Goal: Task Accomplishment & Management: Complete application form

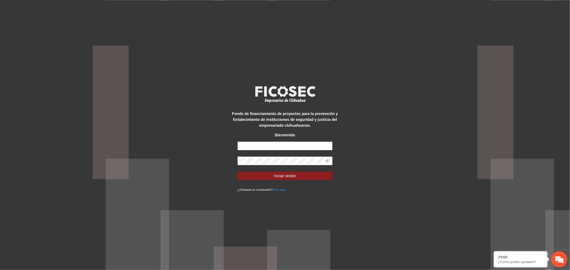
click at [318, 142] on div "Fondo de financiamiento de proyectos para la prevención y fortalecimiento de in…" at bounding box center [284, 135] width 119 height 115
click at [317, 150] on input "text" at bounding box center [284, 146] width 95 height 9
type input "**********"
click at [256, 175] on button "Iniciar sesión" at bounding box center [284, 176] width 95 height 9
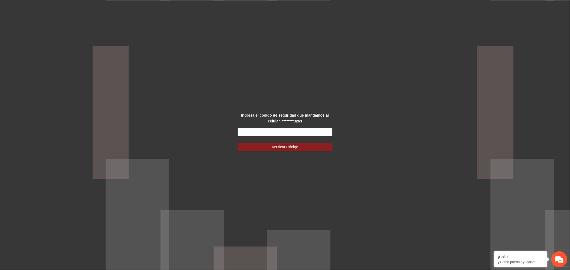
click at [265, 132] on input "text" at bounding box center [284, 132] width 95 height 9
type input "******"
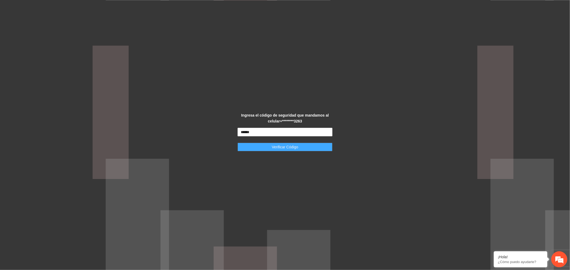
click at [260, 147] on button "Verificar Código" at bounding box center [284, 147] width 95 height 9
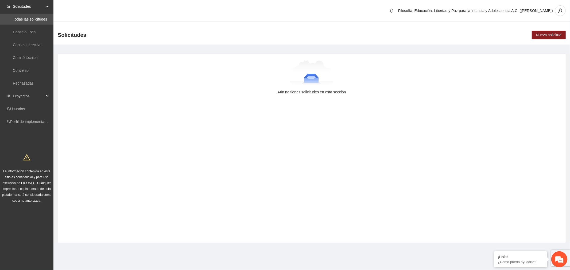
click at [33, 95] on span "Proyectos" at bounding box center [29, 96] width 32 height 11
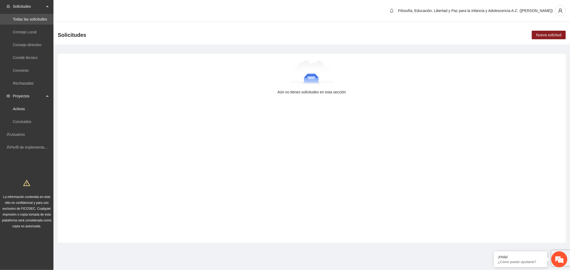
click at [25, 107] on link "Activos" at bounding box center [19, 109] width 12 height 4
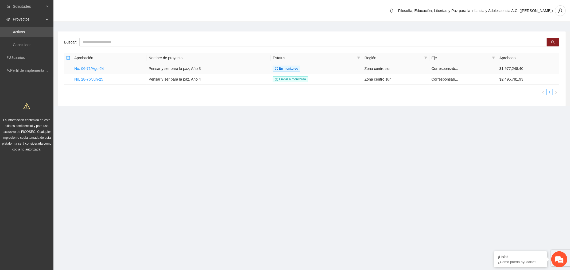
click at [100, 67] on link "No. 06-71/Ago-24" at bounding box center [89, 69] width 30 height 4
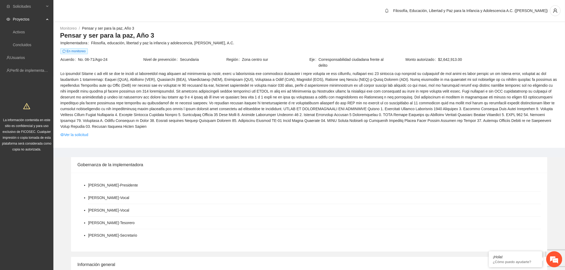
click at [66, 132] on link "Ver la solicitud" at bounding box center [74, 135] width 28 height 6
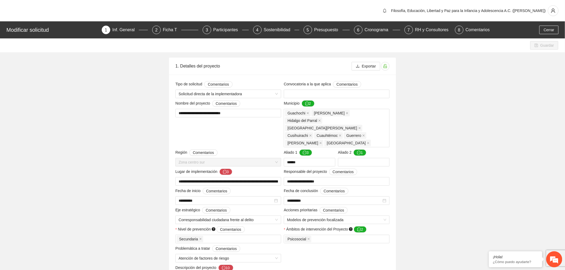
click at [324, 31] on div "Presupuesto" at bounding box center [328, 30] width 28 height 9
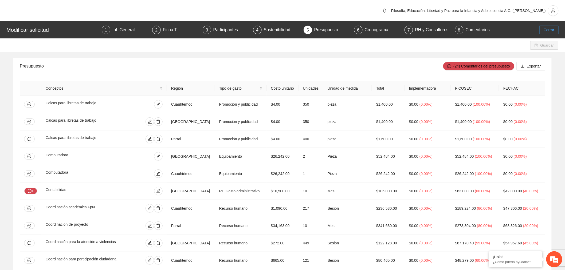
click at [553, 28] on span "Cerrar" at bounding box center [549, 30] width 11 height 6
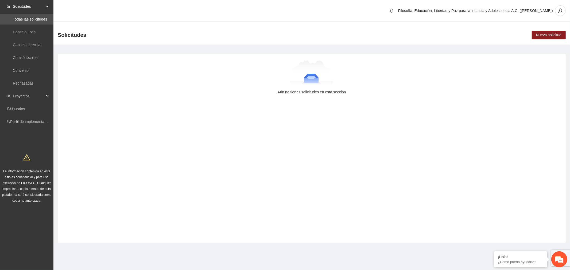
click at [36, 96] on span "Proyectos" at bounding box center [29, 96] width 32 height 11
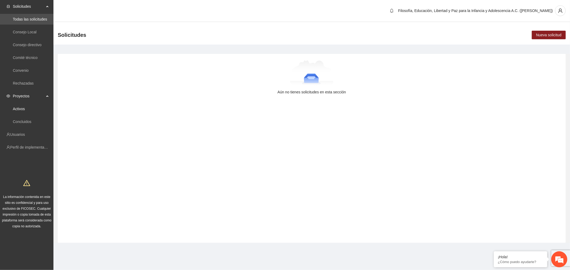
click at [24, 111] on link "Activos" at bounding box center [19, 109] width 12 height 4
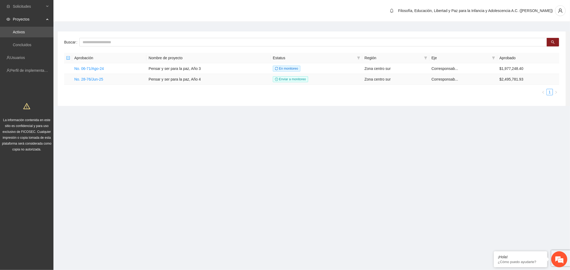
click at [97, 79] on link "No. 28-76/Jun-25" at bounding box center [88, 79] width 29 height 4
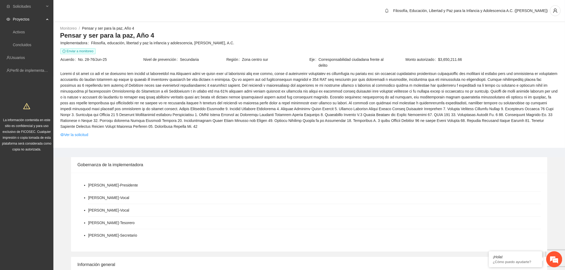
click at [79, 135] on link "Ver la solicitud" at bounding box center [74, 135] width 28 height 6
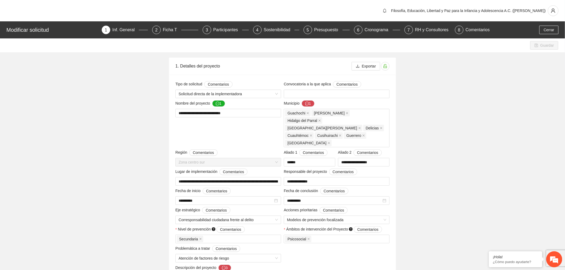
click at [321, 27] on div "Presupuesto" at bounding box center [328, 30] width 28 height 9
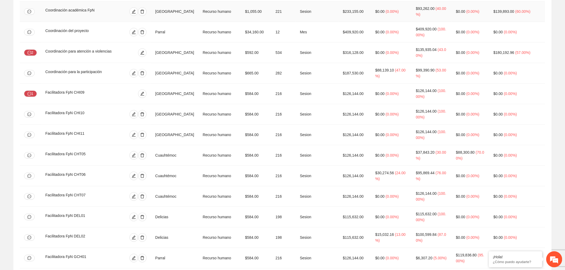
scroll to position [653, 0]
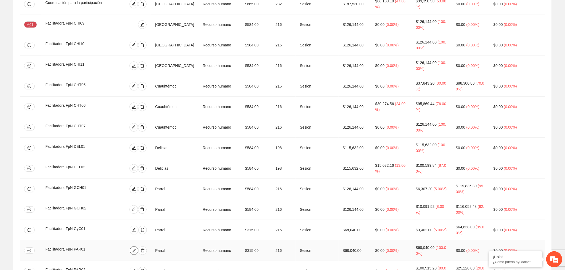
click at [138, 249] on span "edit" at bounding box center [134, 251] width 8 height 4
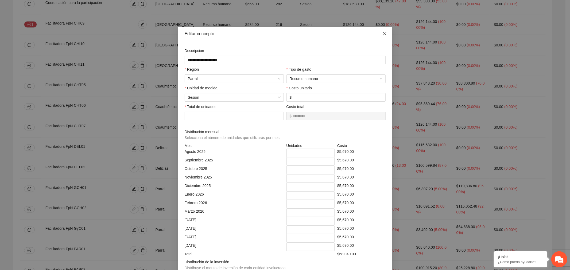
click at [380, 35] on span "Close" at bounding box center [384, 34] width 14 height 14
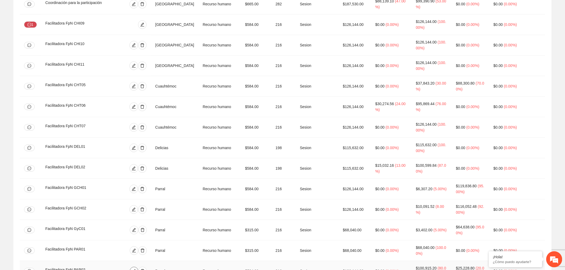
click at [136, 269] on icon "edit" at bounding box center [134, 271] width 4 height 4
type input "**********"
type input "***"
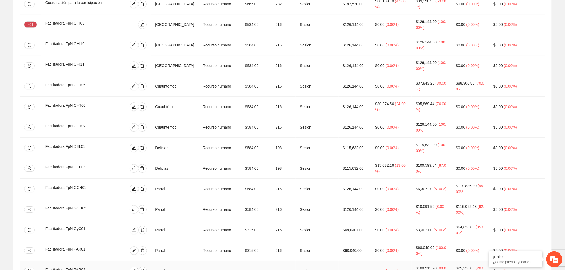
type input "**"
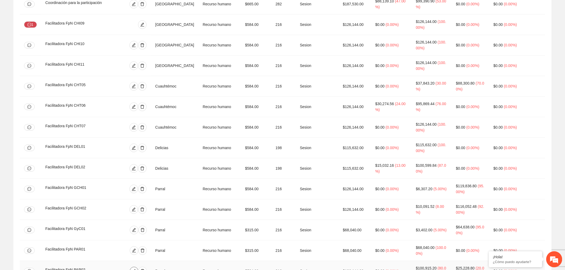
type input "**"
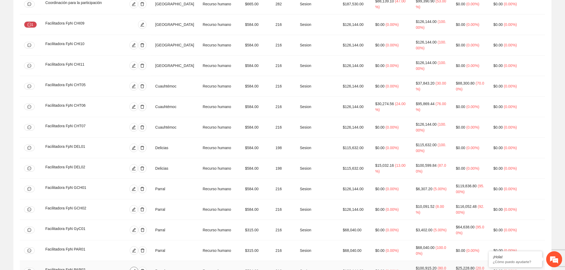
type input "**"
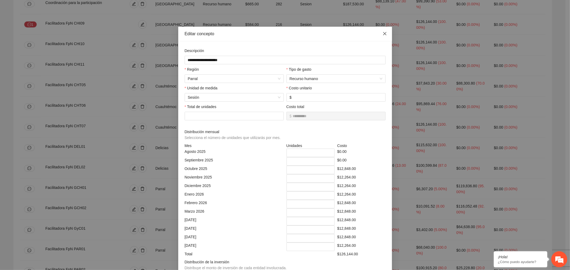
click at [386, 33] on span "Close" at bounding box center [384, 34] width 14 height 14
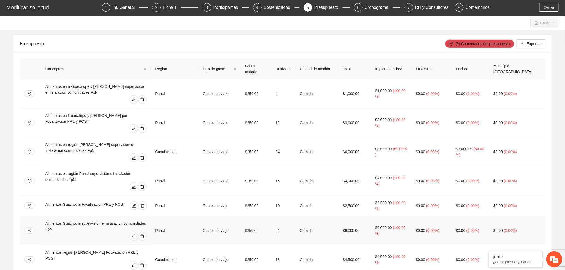
scroll to position [0, 0]
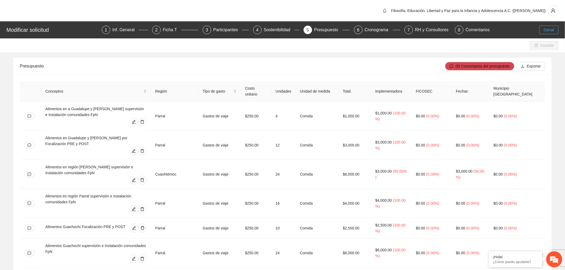
click at [548, 31] on span "Cerrar" at bounding box center [549, 30] width 11 height 6
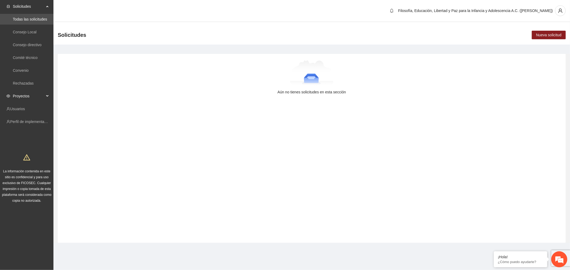
click at [21, 96] on span "Proyectos" at bounding box center [29, 96] width 32 height 11
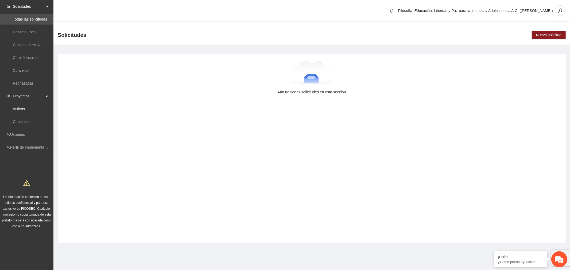
click at [24, 110] on link "Activos" at bounding box center [19, 109] width 12 height 4
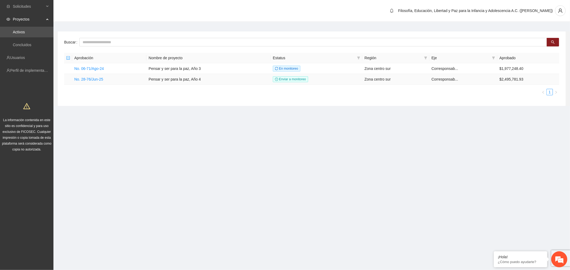
click at [84, 79] on link "No. 28-76/Jun-25" at bounding box center [88, 79] width 29 height 4
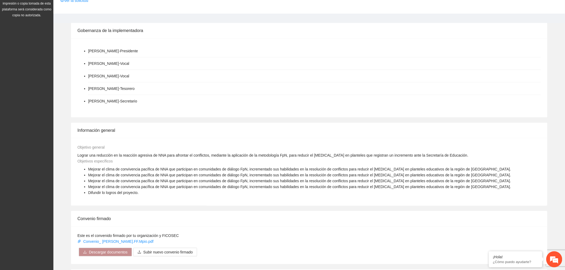
scroll to position [46, 0]
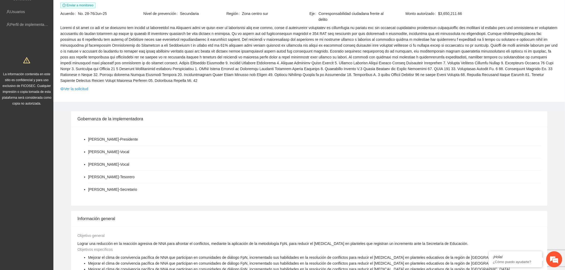
click at [86, 89] on link "Ver la solicitud" at bounding box center [74, 89] width 28 height 6
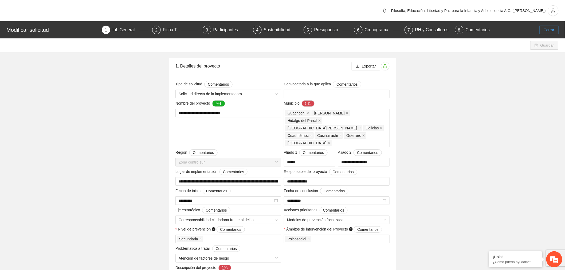
click at [553, 27] on span "Cerrar" at bounding box center [549, 30] width 11 height 6
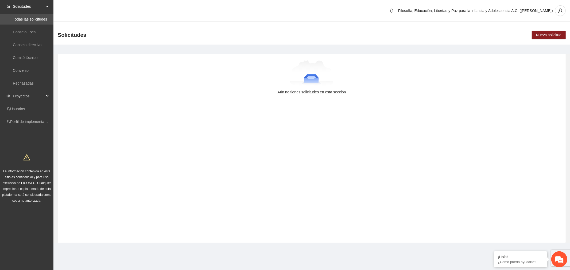
click at [18, 95] on span "Proyectos" at bounding box center [29, 96] width 32 height 11
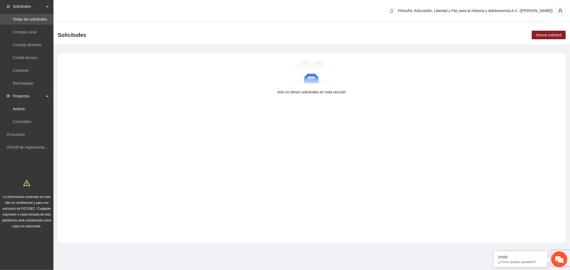
click at [21, 111] on link "Activos" at bounding box center [19, 109] width 12 height 4
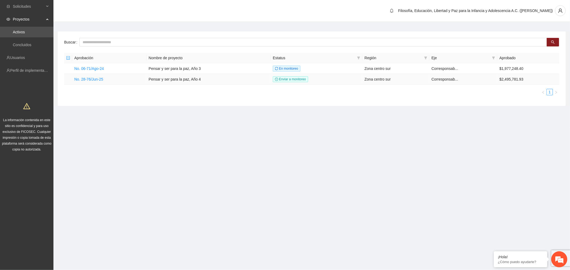
click at [76, 82] on td "No. 28-76/Jun-25" at bounding box center [109, 79] width 74 height 11
click at [92, 79] on link "No. 28-76/Jun-25" at bounding box center [88, 79] width 29 height 4
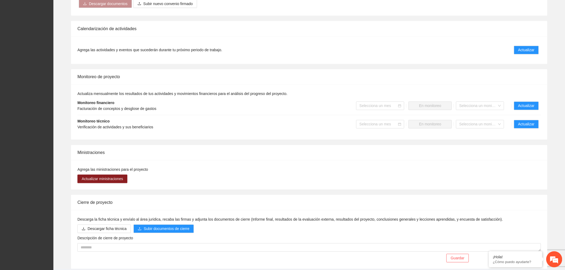
scroll to position [386, 0]
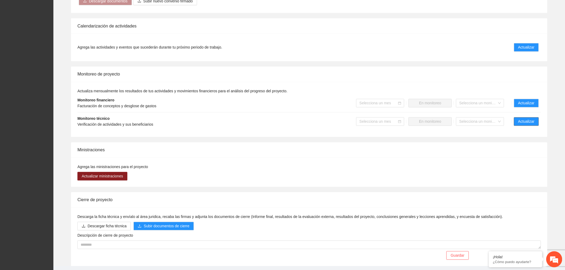
click at [525, 123] on span "Actualizar" at bounding box center [526, 122] width 16 height 6
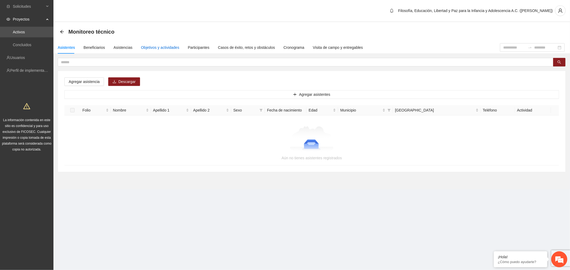
click at [148, 48] on div "Objetivos y actividades" at bounding box center [160, 48] width 38 height 6
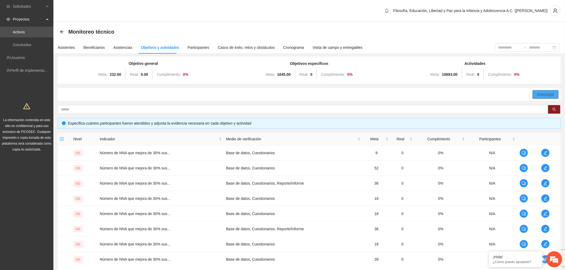
click at [546, 95] on span "Descargar" at bounding box center [545, 95] width 17 height 6
click at [77, 90] on div "Descargar" at bounding box center [309, 94] width 503 height 13
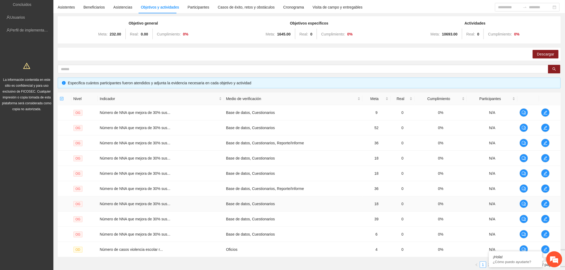
scroll to position [79, 0]
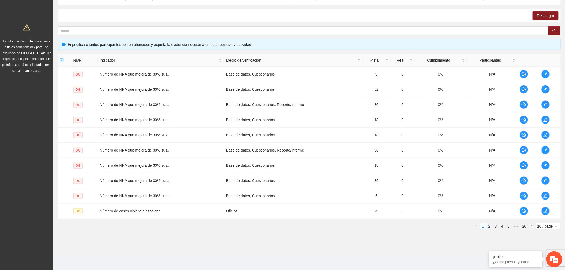
click at [552, 225] on span "10 / page" at bounding box center [548, 227] width 21 height 6
click at [545, 264] on div "100 / page" at bounding box center [548, 262] width 19 height 6
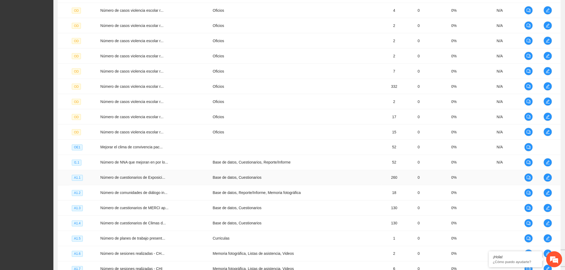
scroll to position [346, 0]
